Goal: Task Accomplishment & Management: Complete application form

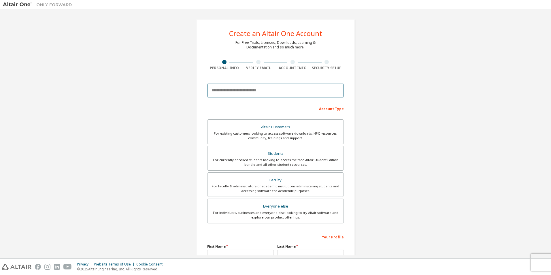
click at [283, 90] on input "email" at bounding box center [275, 91] width 137 height 14
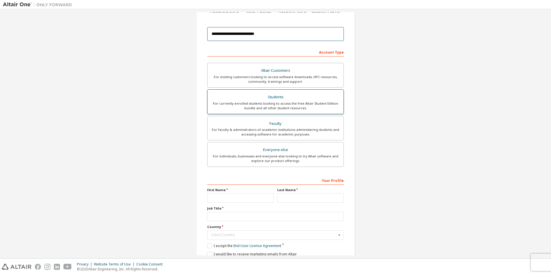
scroll to position [58, 0]
type input "**********"
click at [304, 104] on div "For currently enrolled students looking to access the free Altair Student Editi…" at bounding box center [275, 104] width 129 height 9
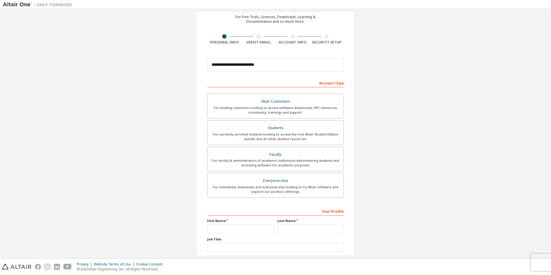
scroll to position [81, 0]
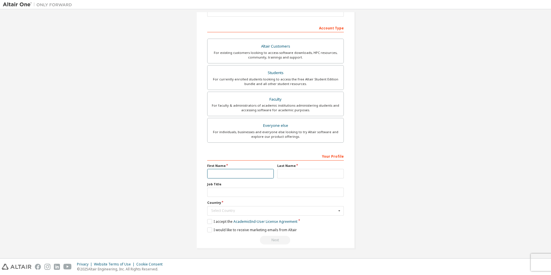
click at [244, 175] on input "text" at bounding box center [240, 174] width 67 height 10
click at [244, 168] on div "First Name" at bounding box center [240, 170] width 70 height 15
click at [243, 173] on input "text" at bounding box center [240, 174] width 67 height 10
type input "******"
click at [284, 169] on input "text" at bounding box center [310, 174] width 67 height 10
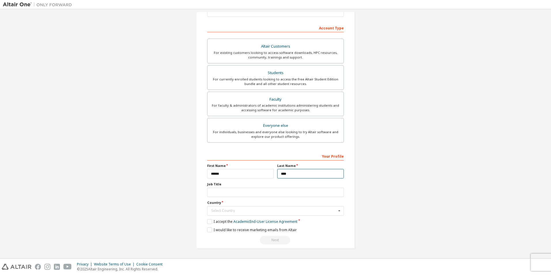
type input "****"
click at [254, 192] on input "text" at bounding box center [275, 192] width 137 height 10
click at [220, 190] on input "text" at bounding box center [275, 192] width 137 height 10
type input "*******"
click at [234, 210] on div "Select Country" at bounding box center [273, 210] width 125 height 3
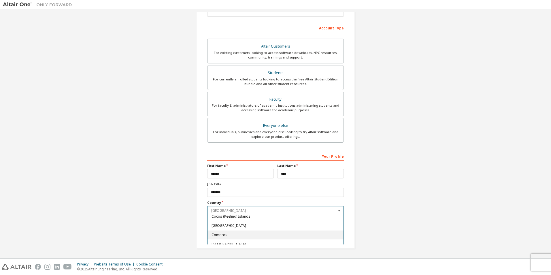
scroll to position [461, 0]
click at [258, 209] on input "text" at bounding box center [276, 210] width 136 height 9
type input "*"
click at [251, 228] on span "[GEOGRAPHIC_DATA]" at bounding box center [275, 228] width 128 height 3
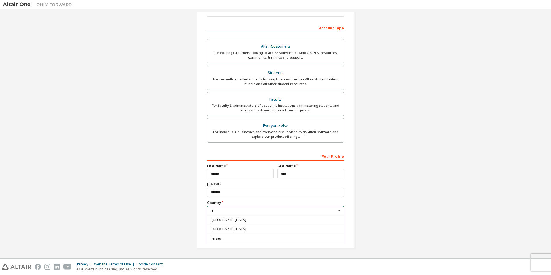
type input "***"
click at [210, 221] on label "I accept the Academic End-User License Agreement" at bounding box center [252, 221] width 90 height 5
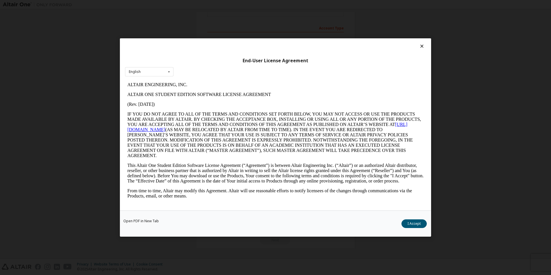
scroll to position [0, 0]
click at [408, 223] on button "I Accept" at bounding box center [413, 223] width 25 height 9
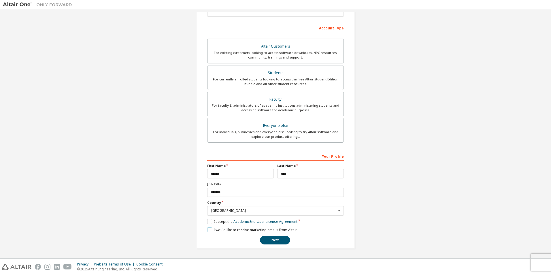
click at [211, 230] on label "I would like to receive marketing emails from Altair" at bounding box center [252, 229] width 90 height 5
click at [266, 241] on button "Next" at bounding box center [275, 240] width 30 height 9
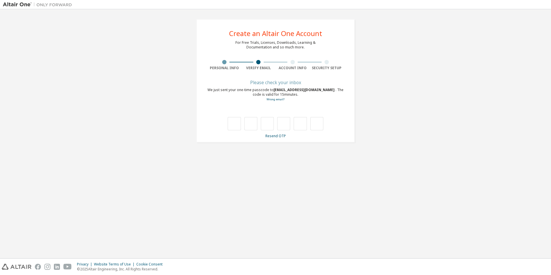
type input "*"
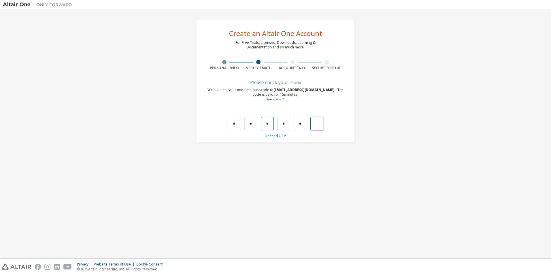
type input "*"
